Goal: Task Accomplishment & Management: Use online tool/utility

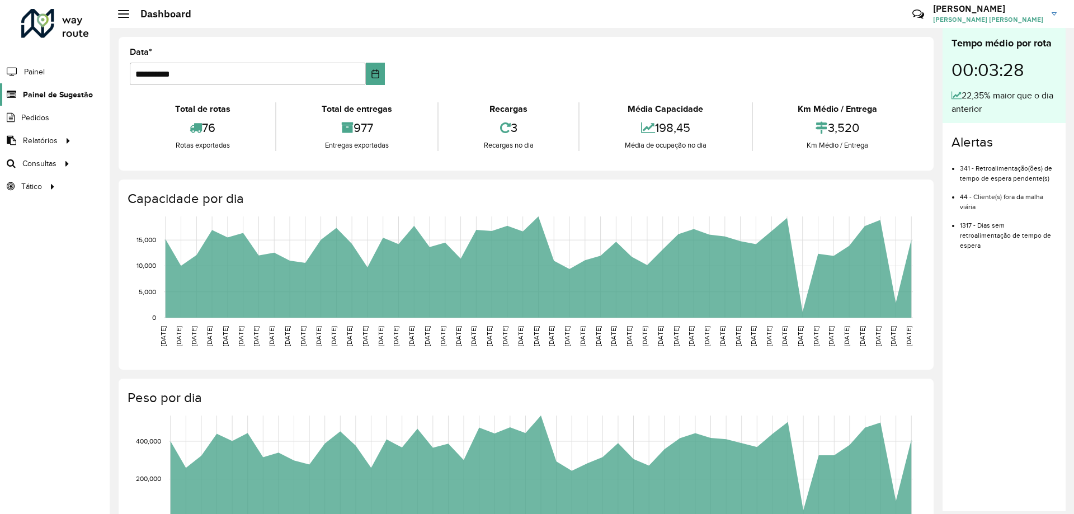
click at [69, 97] on span "Painel de Sugestão" at bounding box center [58, 95] width 70 height 12
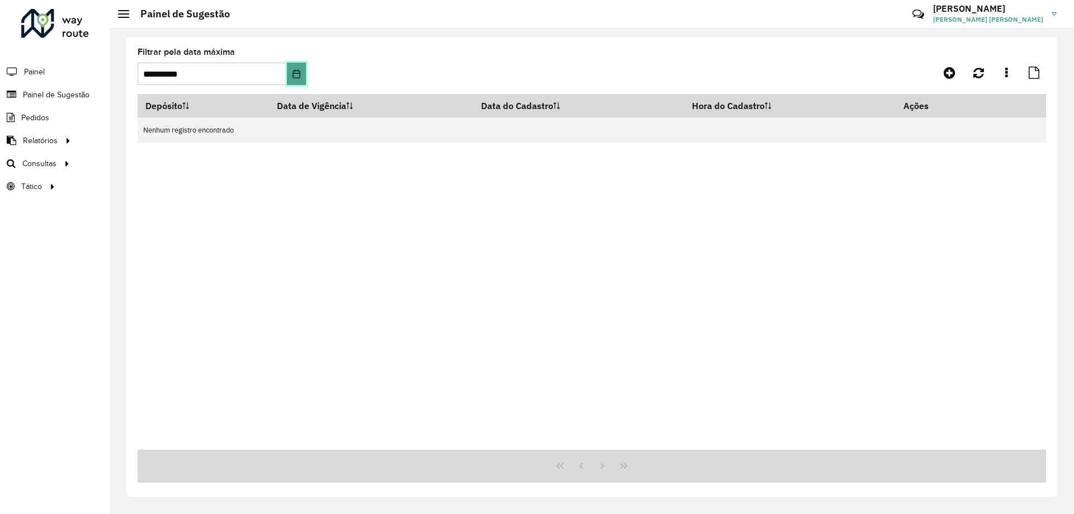
click at [302, 68] on button "Choose Date" at bounding box center [296, 74] width 18 height 22
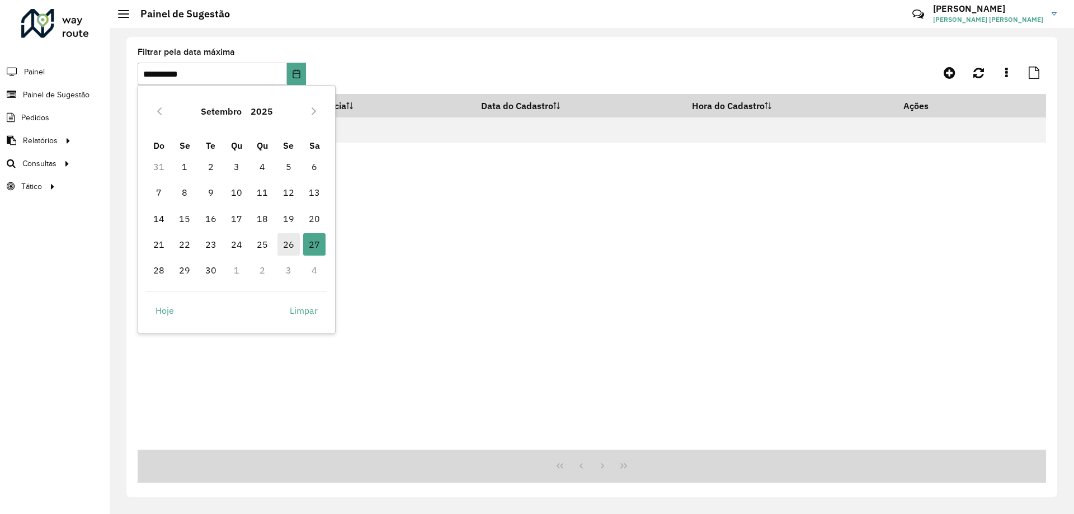
click at [292, 239] on span "26" at bounding box center [288, 244] width 22 height 22
type input "**********"
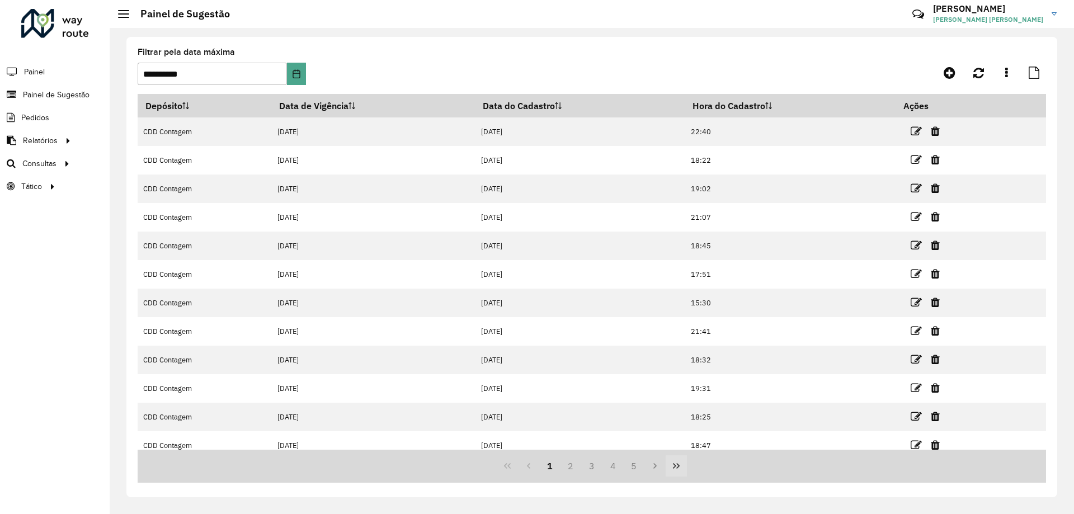
click at [682, 467] on button "Last Page" at bounding box center [676, 465] width 21 height 21
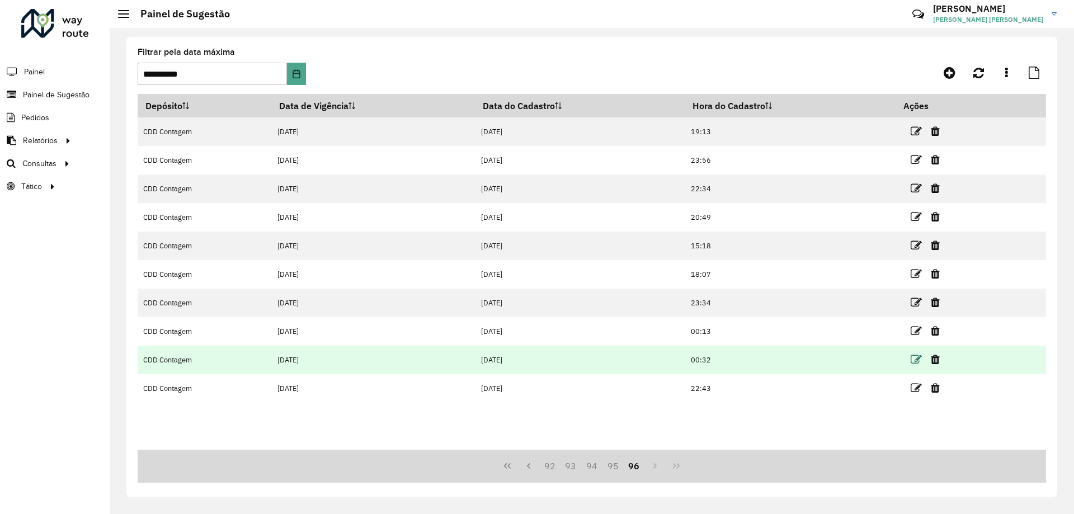
click at [914, 358] on icon at bounding box center [916, 359] width 11 height 11
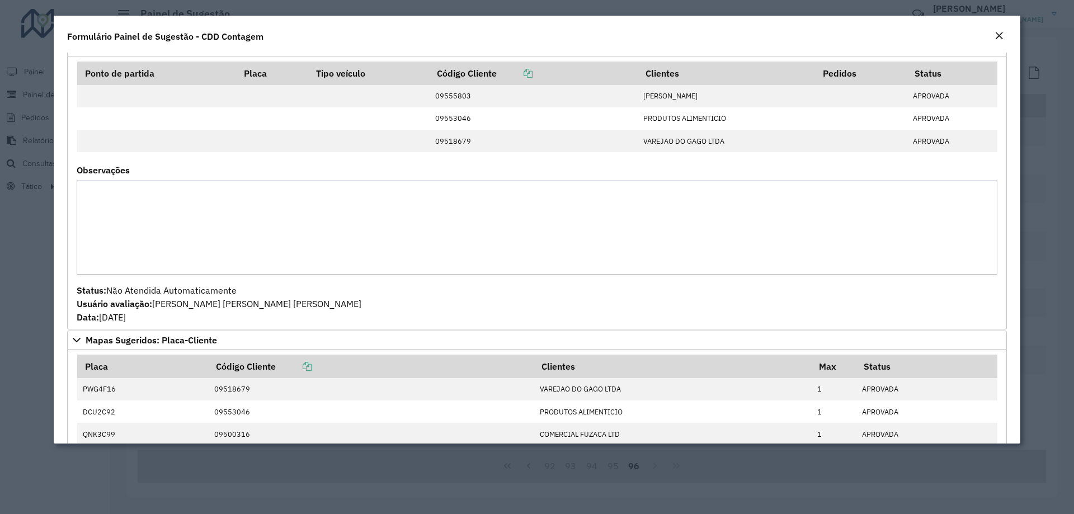
scroll to position [503, 0]
